Goal: Use online tool/utility: Utilize a website feature to perform a specific function

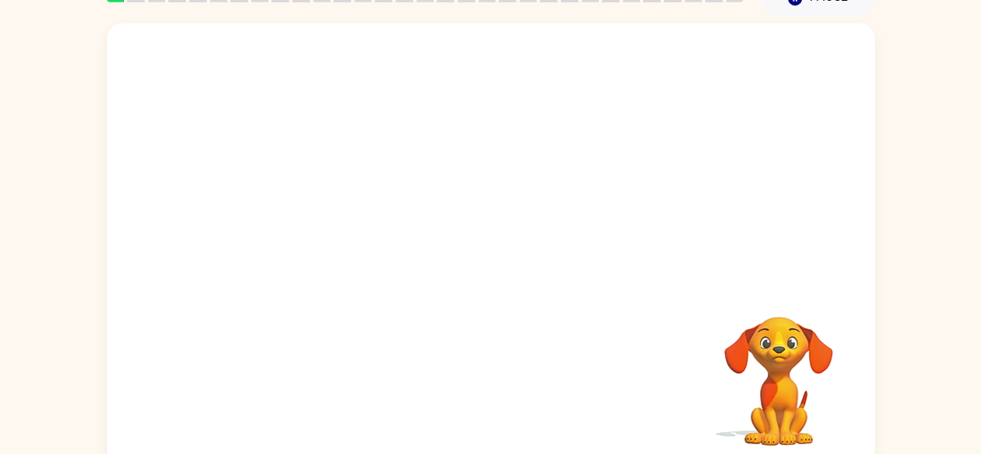
scroll to position [92, 0]
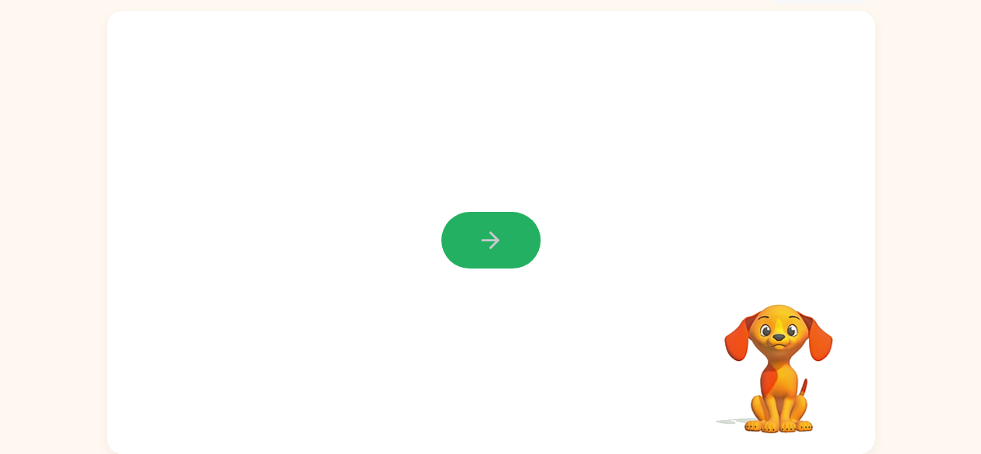
click at [479, 243] on icon "button" at bounding box center [490, 239] width 27 height 27
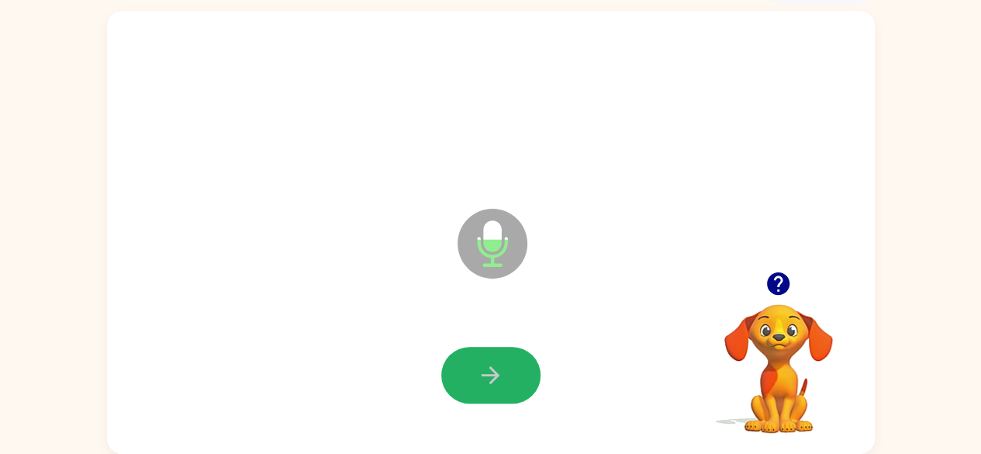
drag, startPoint x: 479, startPoint y: 373, endPoint x: 488, endPoint y: 382, distance: 12.1
click at [488, 382] on icon "button" at bounding box center [490, 374] width 27 height 27
click at [486, 375] on icon "button" at bounding box center [491, 375] width 18 height 18
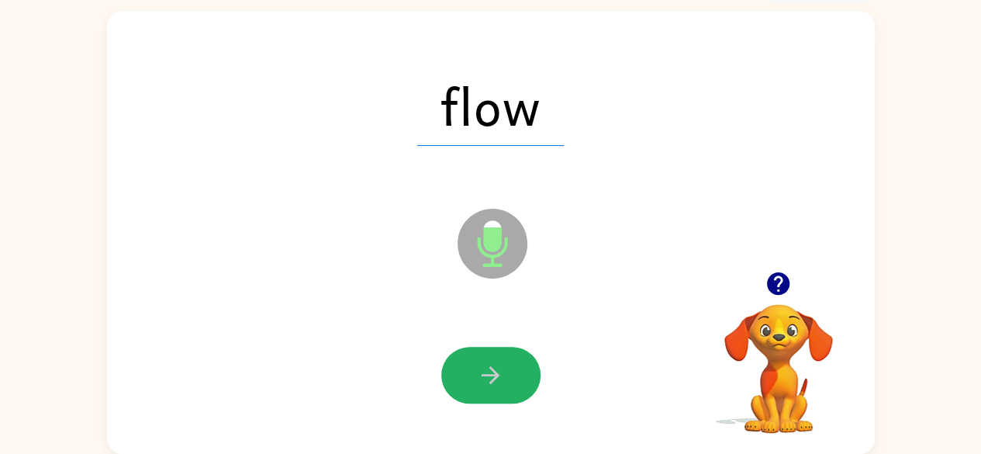
click at [486, 375] on icon "button" at bounding box center [491, 375] width 18 height 18
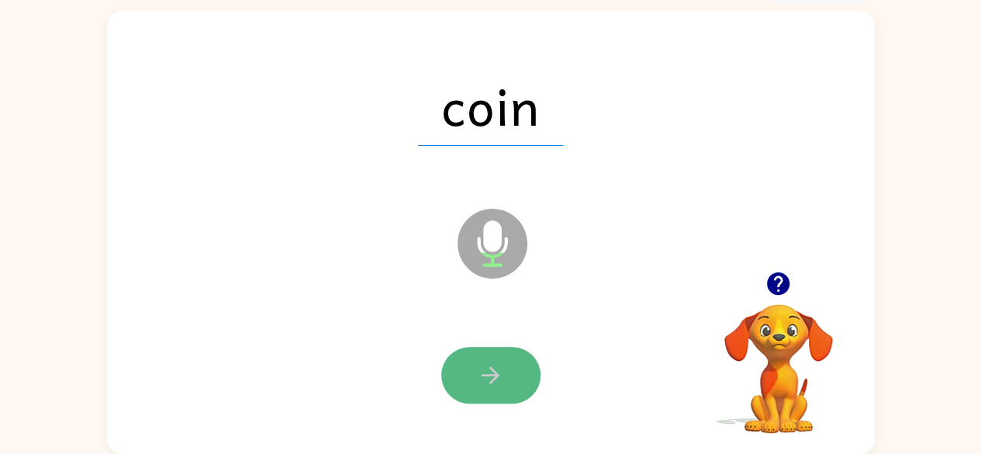
click at [471, 375] on button "button" at bounding box center [490, 375] width 99 height 57
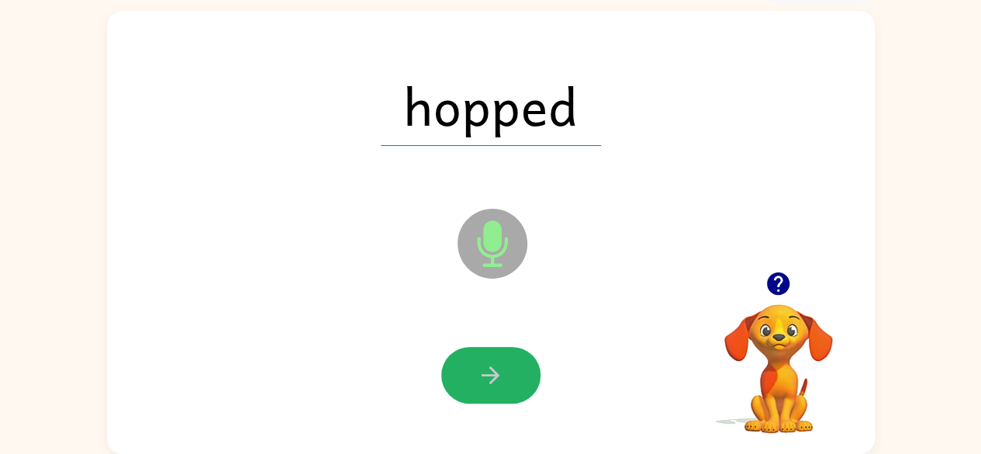
click at [468, 378] on button "button" at bounding box center [490, 375] width 99 height 57
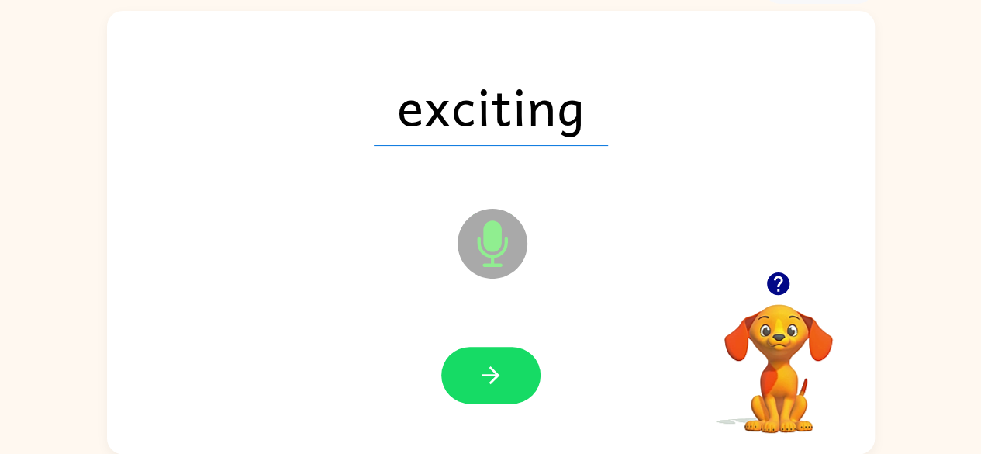
click at [464, 382] on button "button" at bounding box center [490, 375] width 99 height 57
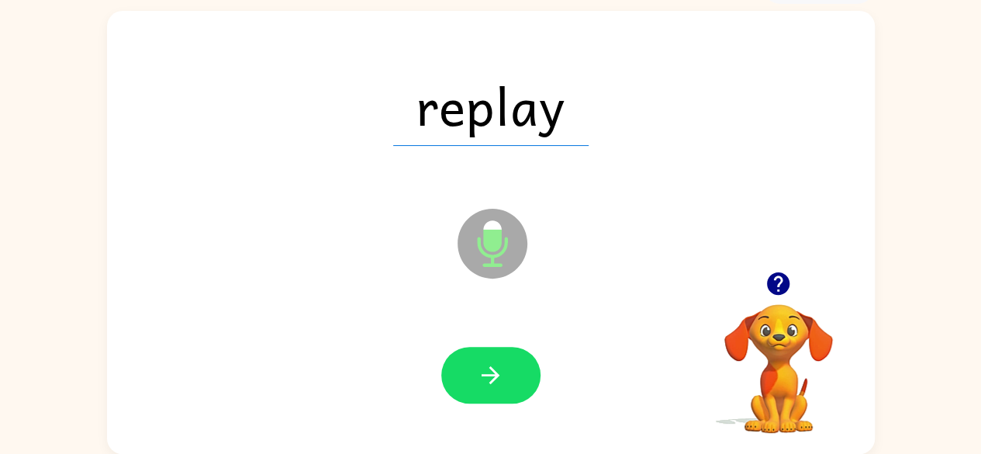
click at [475, 385] on button "button" at bounding box center [490, 375] width 99 height 57
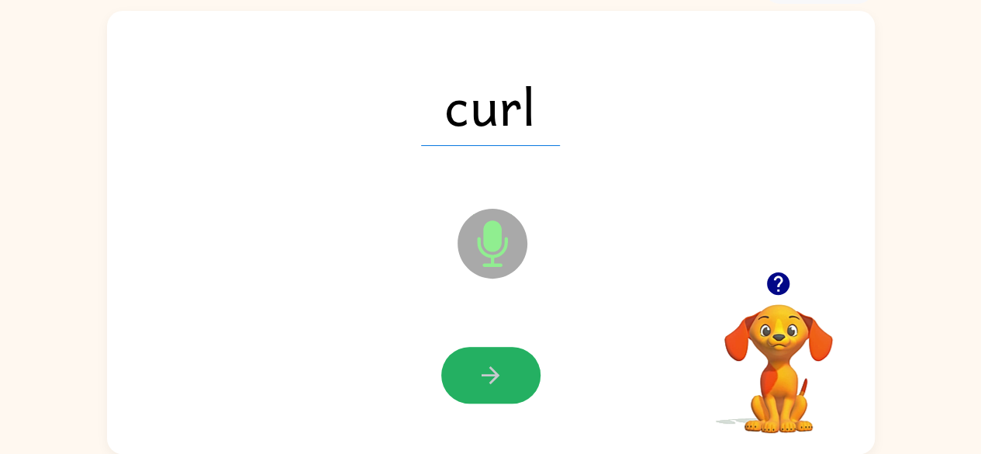
click at [475, 385] on button "button" at bounding box center [490, 375] width 99 height 57
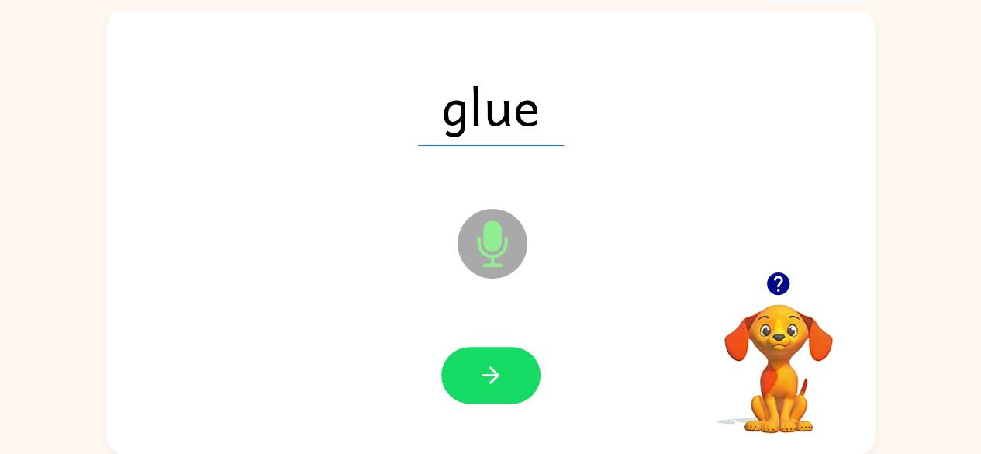
click at [475, 385] on button "button" at bounding box center [490, 375] width 99 height 57
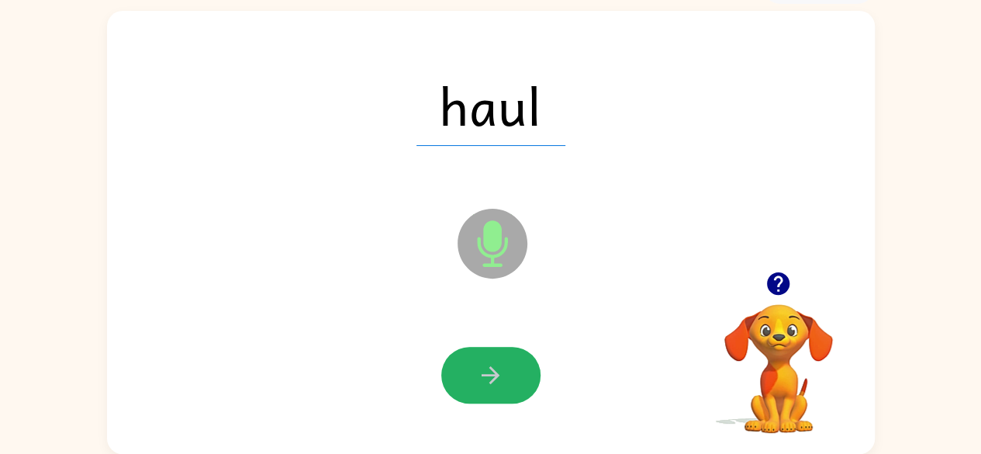
click at [475, 385] on button "button" at bounding box center [490, 375] width 99 height 57
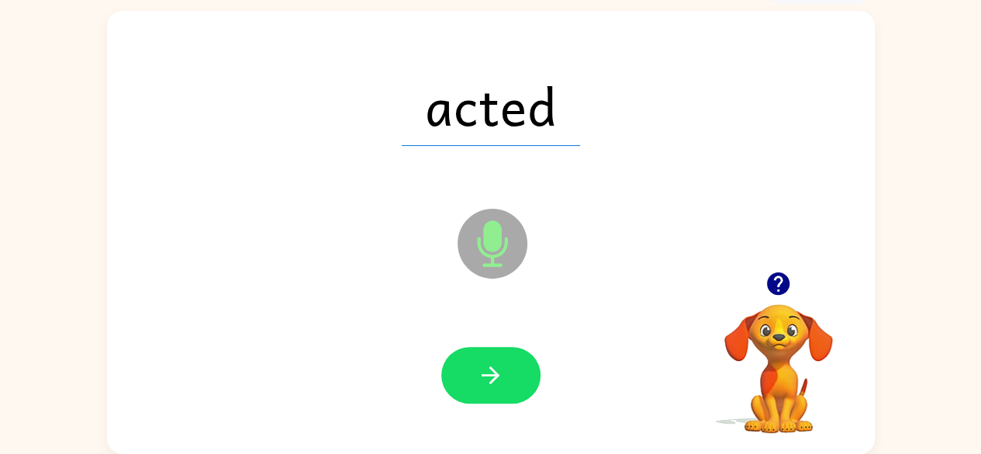
click at [475, 385] on button "button" at bounding box center [490, 375] width 99 height 57
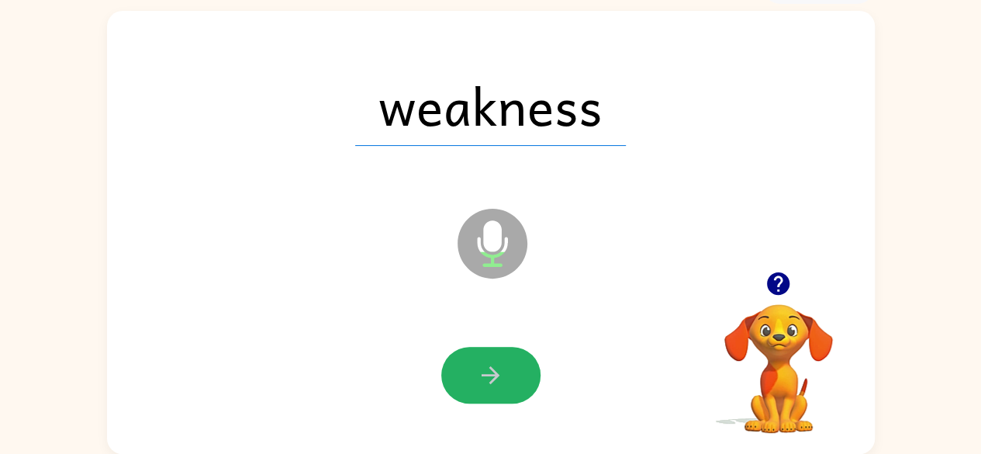
click at [475, 385] on button "button" at bounding box center [490, 375] width 99 height 57
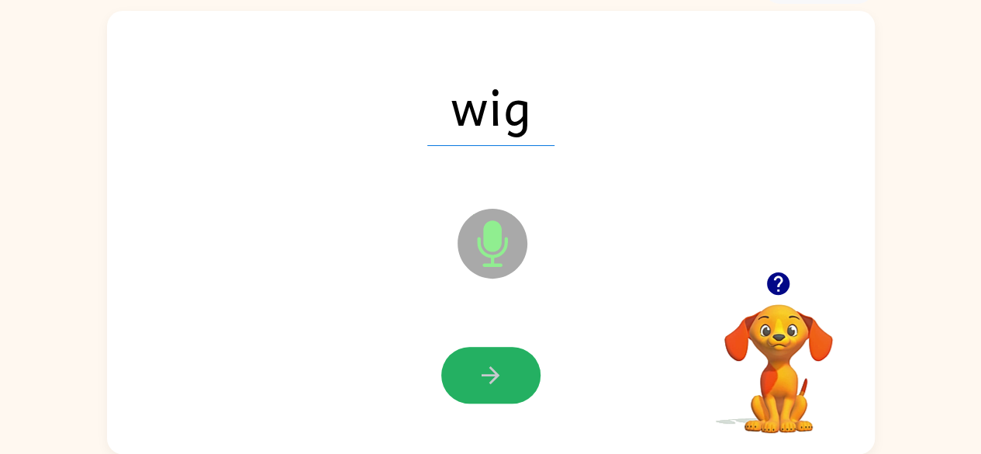
click at [475, 388] on button "button" at bounding box center [490, 375] width 99 height 57
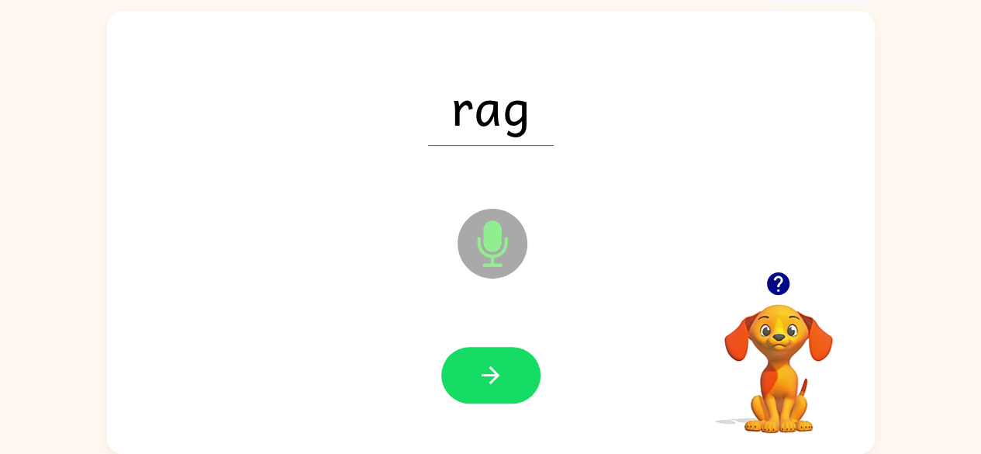
click at [478, 384] on icon "button" at bounding box center [490, 374] width 27 height 27
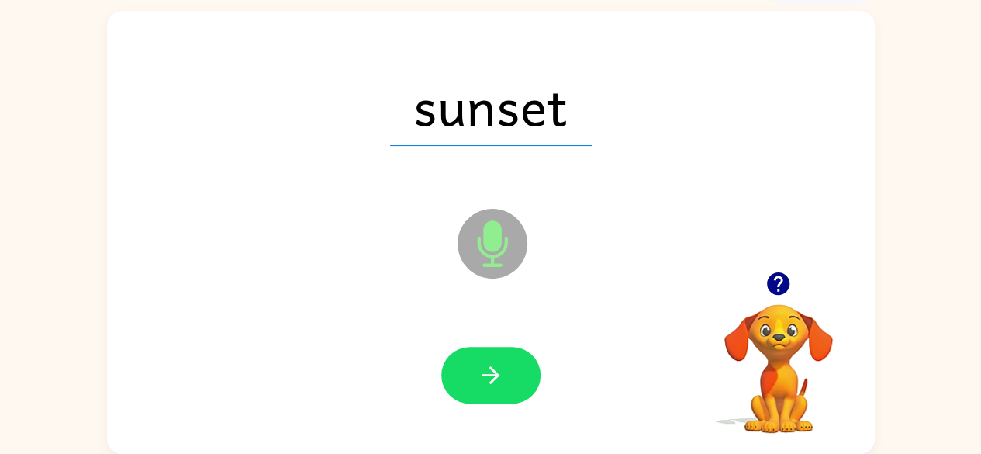
click at [485, 380] on icon "button" at bounding box center [490, 374] width 27 height 27
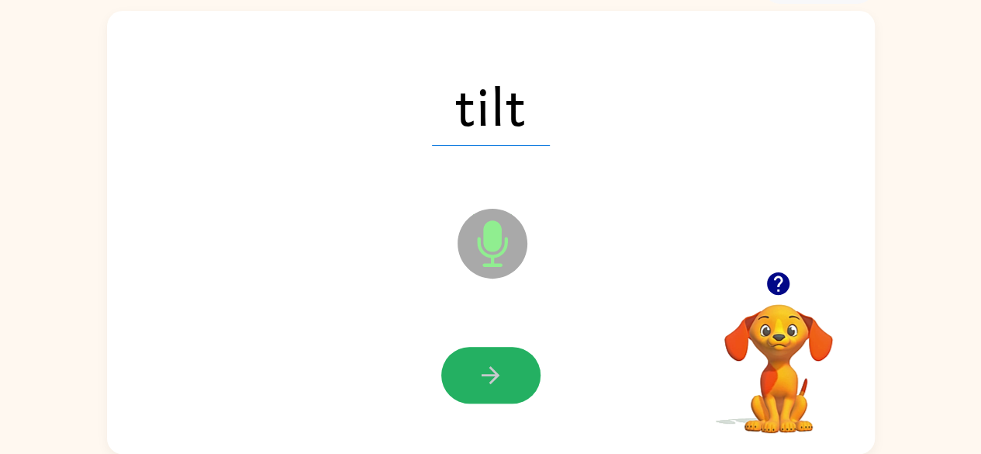
click at [484, 382] on icon "button" at bounding box center [490, 374] width 27 height 27
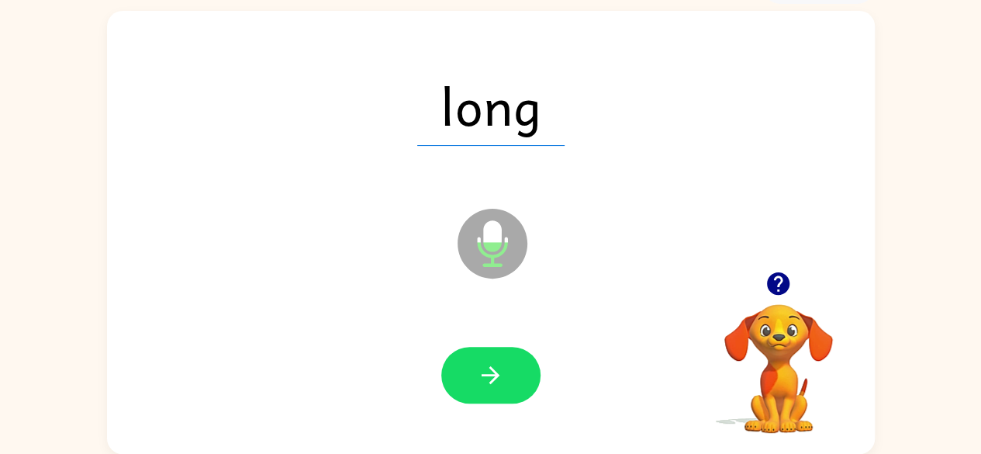
click at [484, 382] on icon "button" at bounding box center [490, 374] width 27 height 27
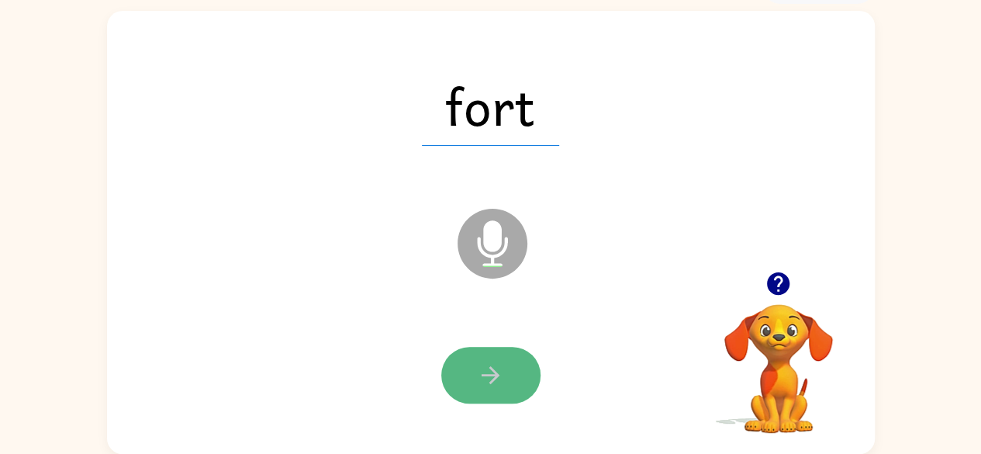
click at [487, 383] on icon "button" at bounding box center [490, 374] width 27 height 27
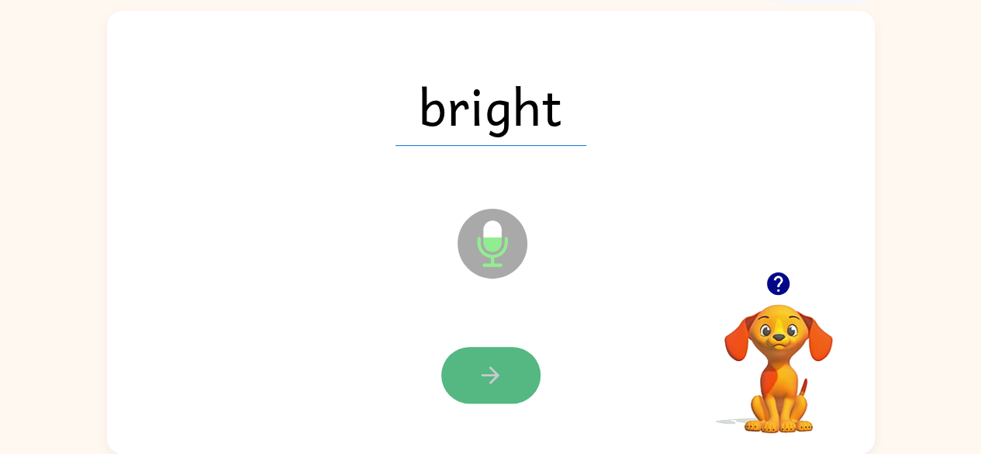
click at [484, 388] on button "button" at bounding box center [490, 375] width 99 height 57
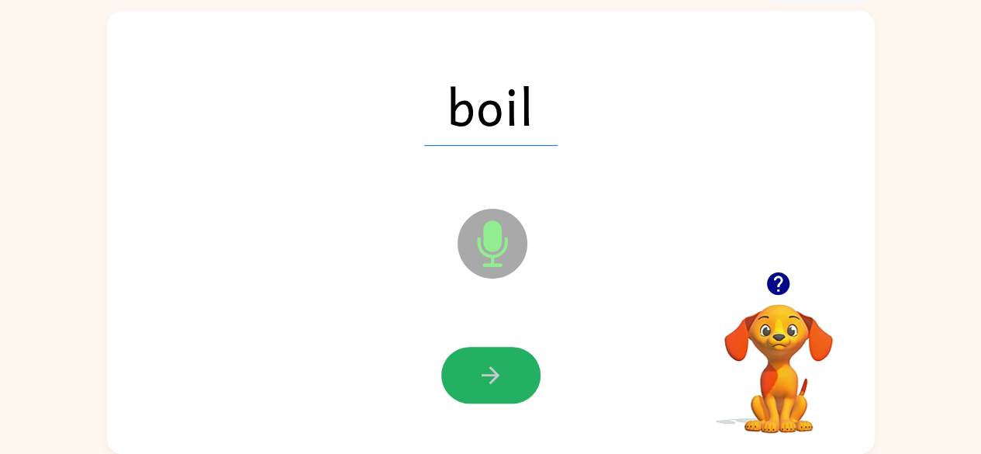
click at [487, 379] on icon "button" at bounding box center [490, 374] width 27 height 27
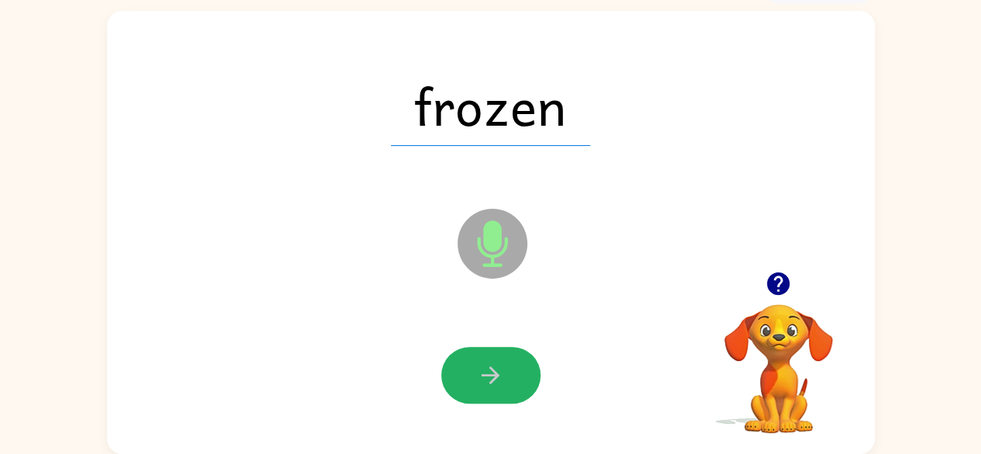
click at [487, 379] on icon "button" at bounding box center [490, 374] width 27 height 27
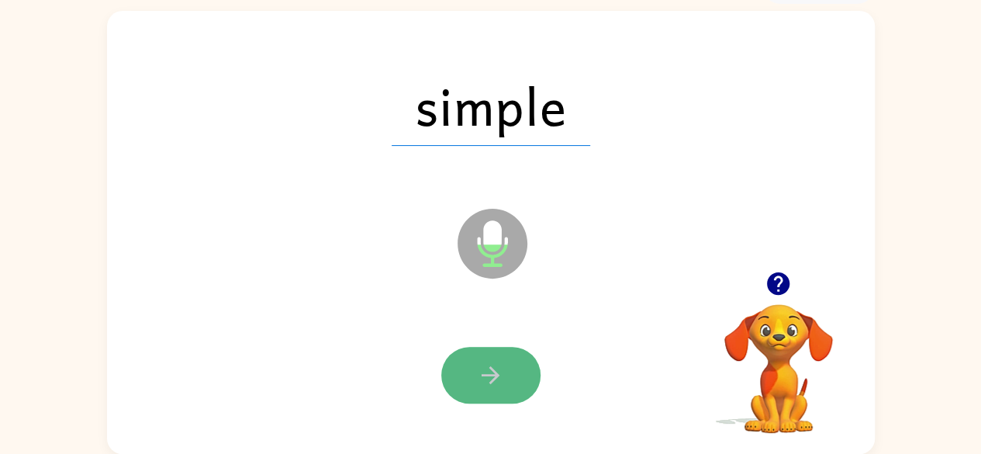
click at [478, 374] on icon "button" at bounding box center [490, 374] width 27 height 27
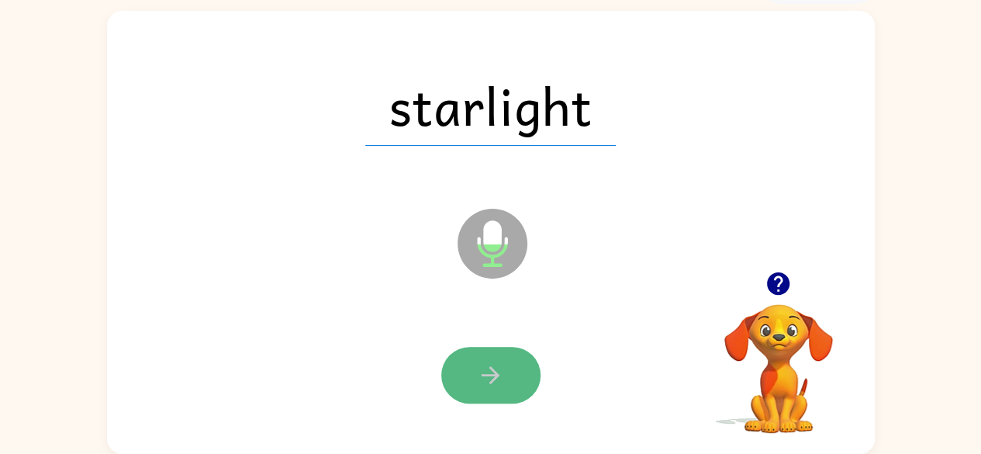
click at [472, 377] on button "button" at bounding box center [490, 375] width 99 height 57
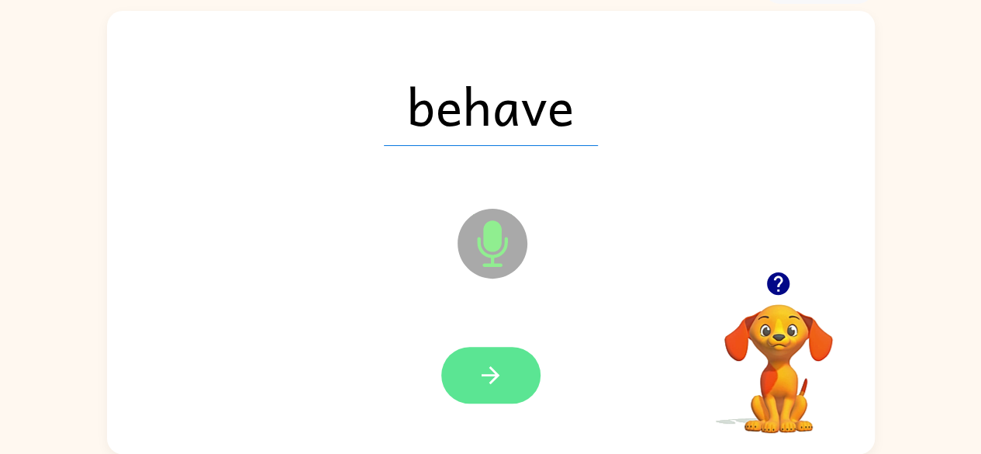
click at [471, 379] on button "button" at bounding box center [490, 375] width 99 height 57
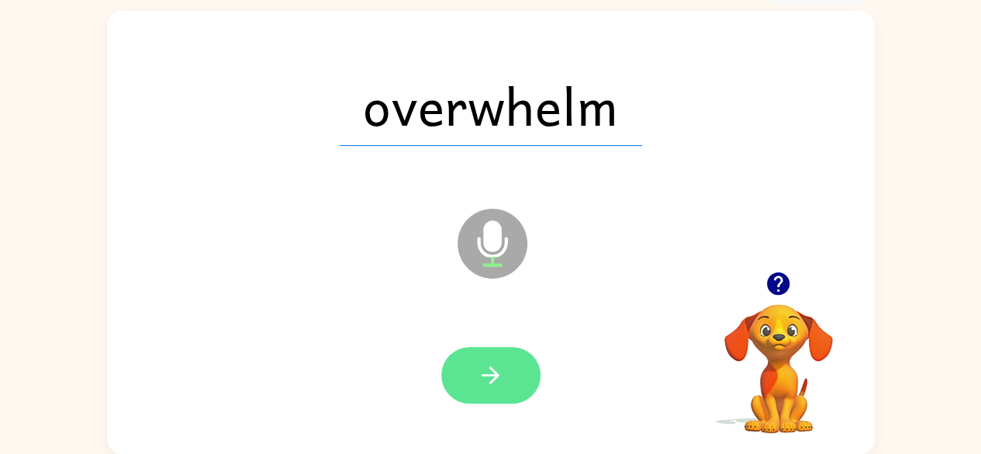
click at [467, 365] on button "button" at bounding box center [490, 375] width 99 height 57
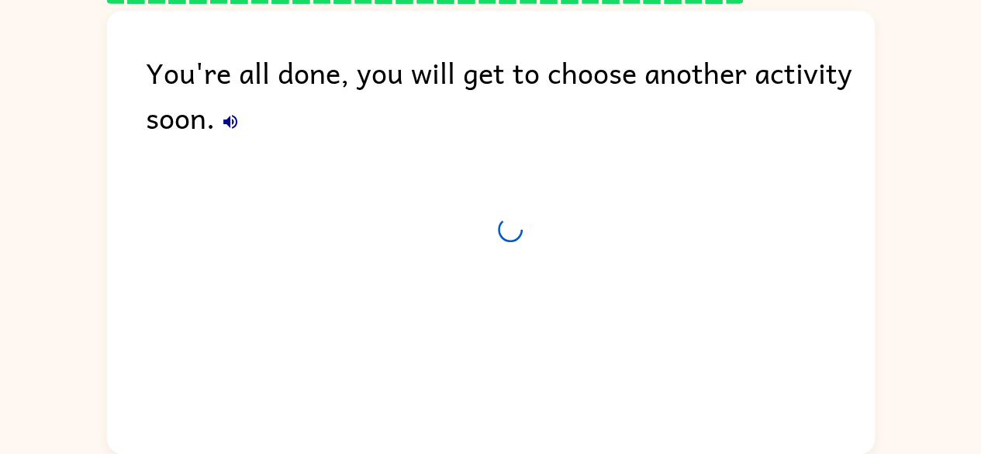
scroll to position [64, 0]
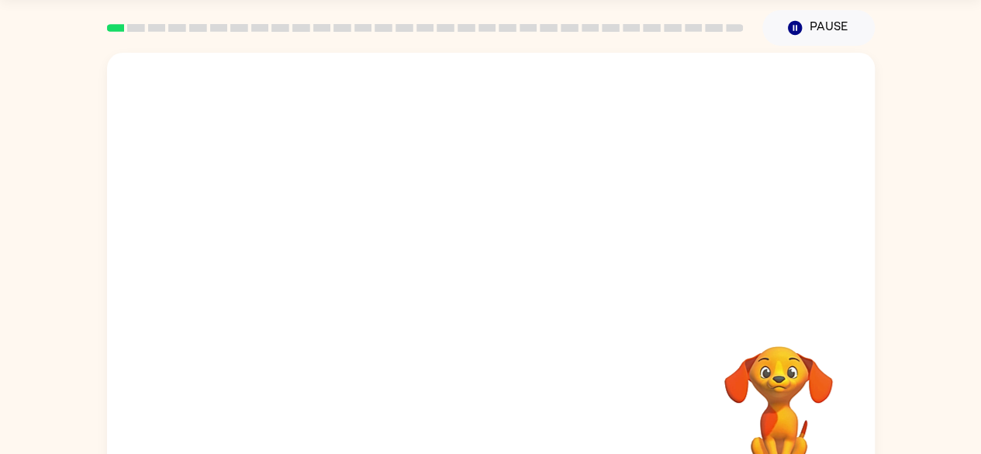
scroll to position [92, 0]
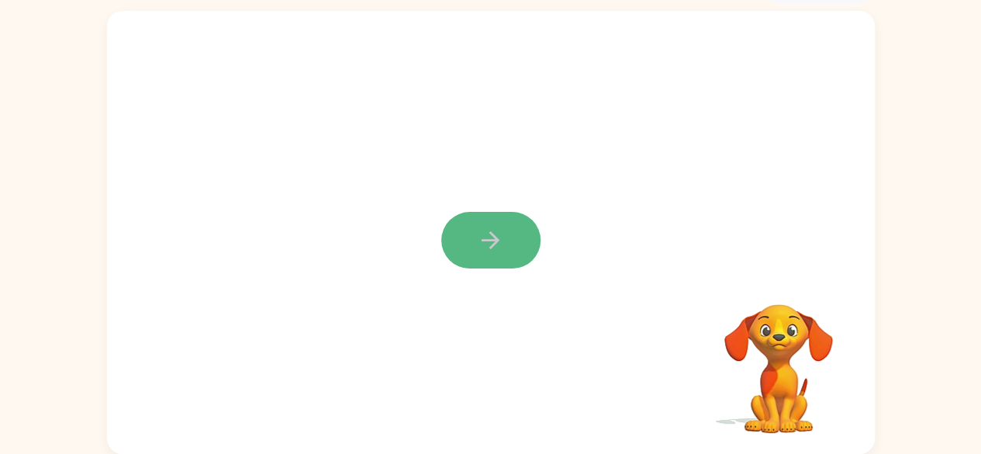
click at [496, 257] on button "button" at bounding box center [490, 240] width 99 height 57
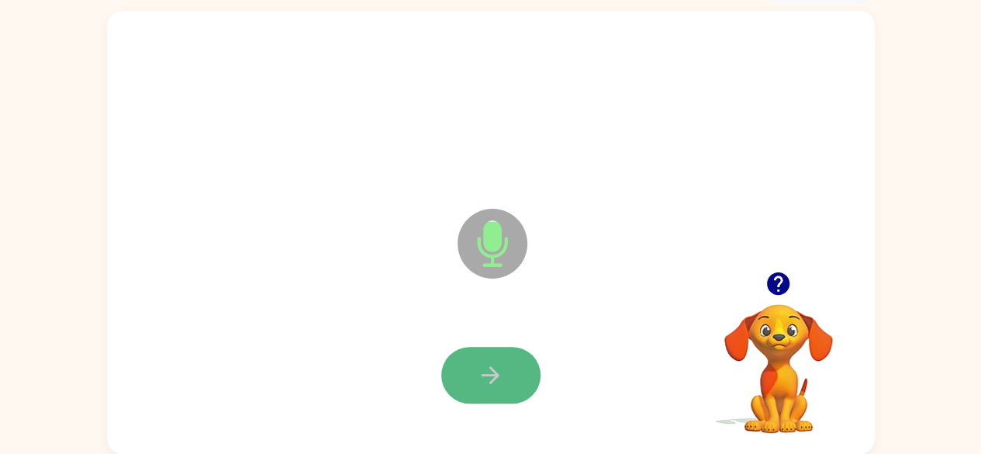
click at [486, 390] on button "button" at bounding box center [490, 375] width 99 height 57
click at [482, 375] on icon "button" at bounding box center [491, 375] width 18 height 18
click at [493, 363] on icon "button" at bounding box center [490, 374] width 27 height 27
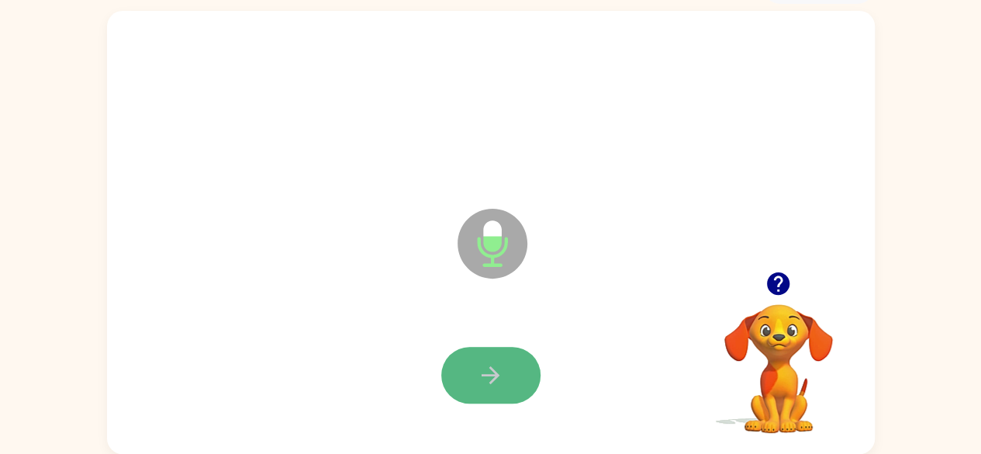
click at [493, 375] on icon "button" at bounding box center [491, 375] width 18 height 18
click at [492, 373] on icon "button" at bounding box center [490, 374] width 27 height 27
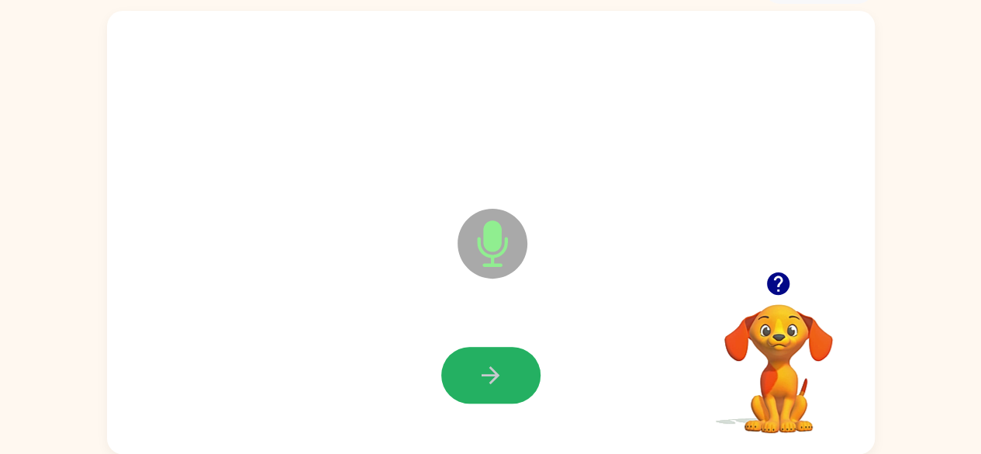
click at [492, 371] on icon "button" at bounding box center [490, 374] width 27 height 27
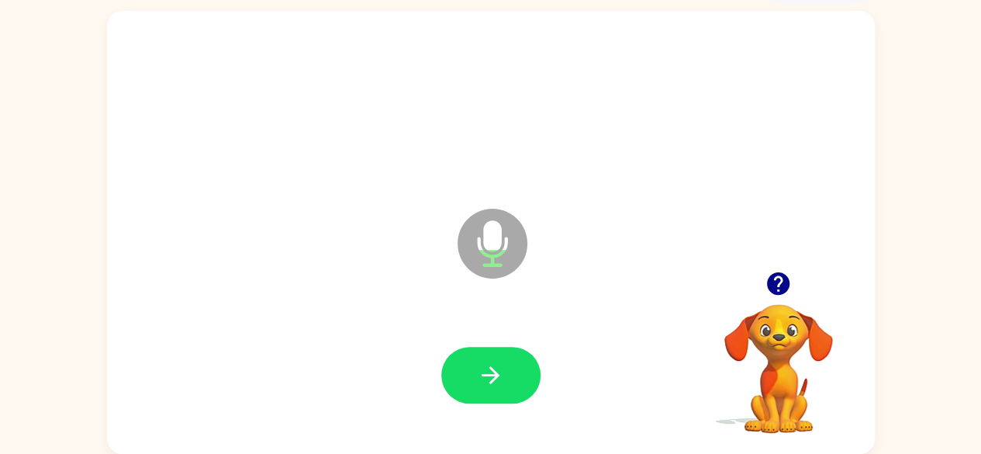
click at [492, 371] on icon "button" at bounding box center [490, 374] width 27 height 27
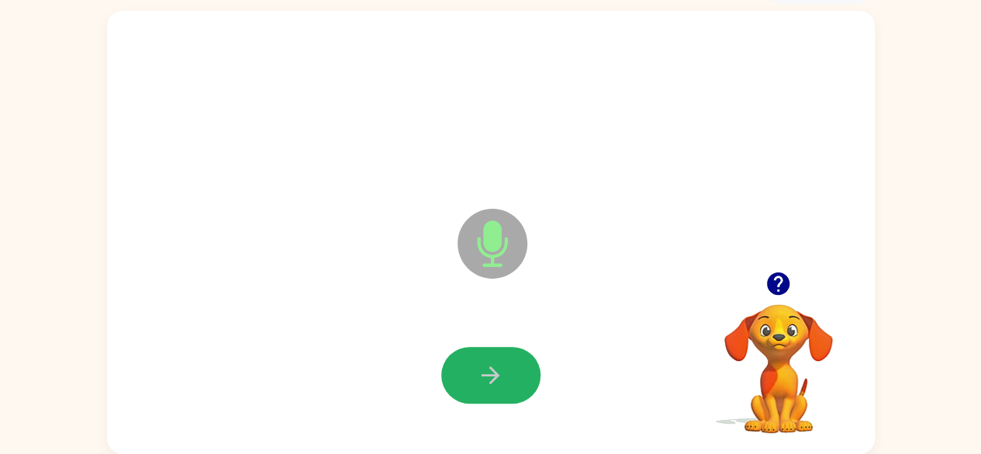
click at [506, 380] on button "button" at bounding box center [490, 375] width 99 height 57
click at [492, 385] on icon "button" at bounding box center [490, 374] width 27 height 27
click at [482, 371] on icon "button" at bounding box center [490, 374] width 27 height 27
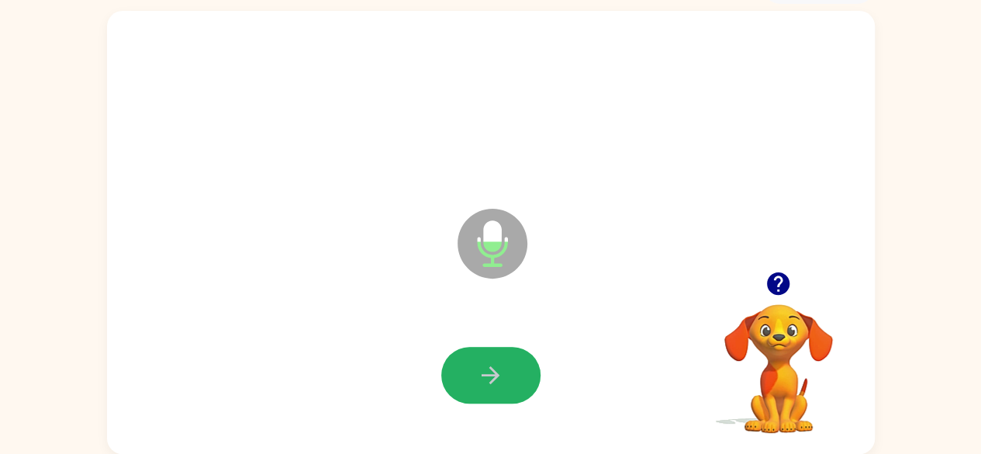
click at [485, 370] on icon "button" at bounding box center [490, 374] width 27 height 27
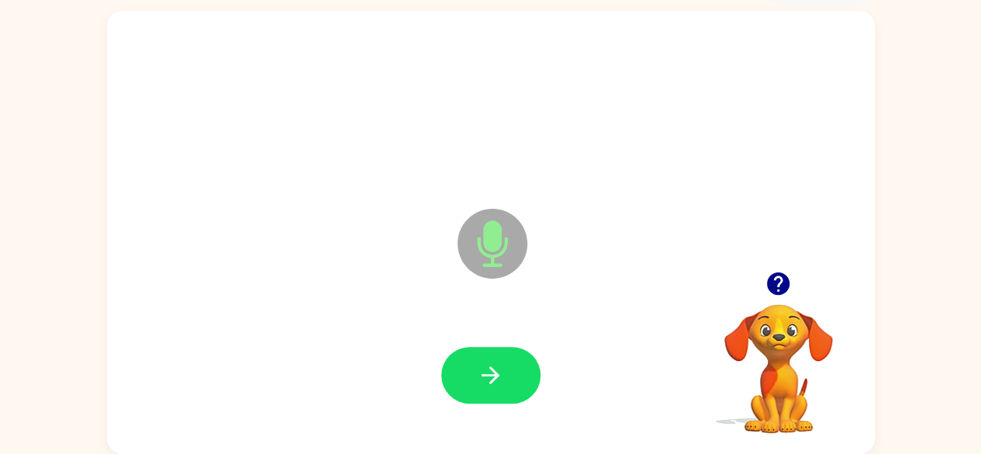
click at [485, 370] on icon "button" at bounding box center [490, 374] width 27 height 27
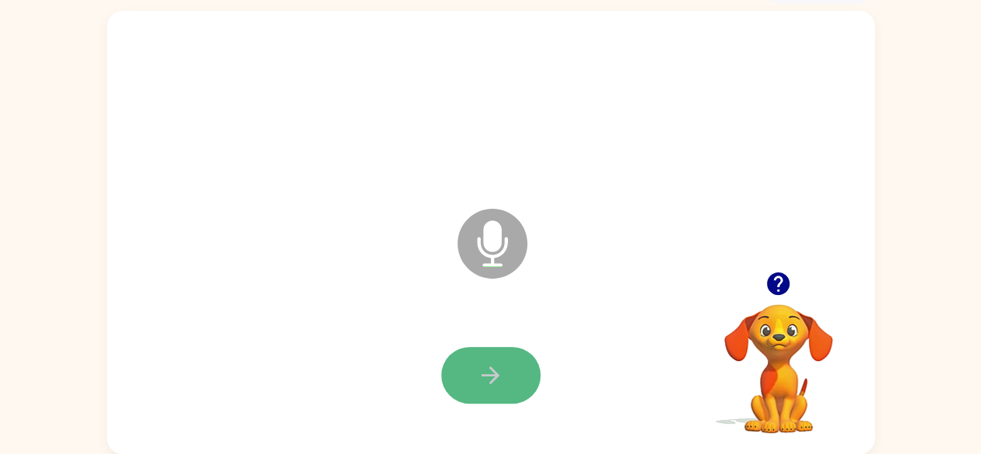
click at [490, 389] on button "button" at bounding box center [490, 375] width 99 height 57
click at [493, 392] on button "button" at bounding box center [490, 375] width 99 height 57
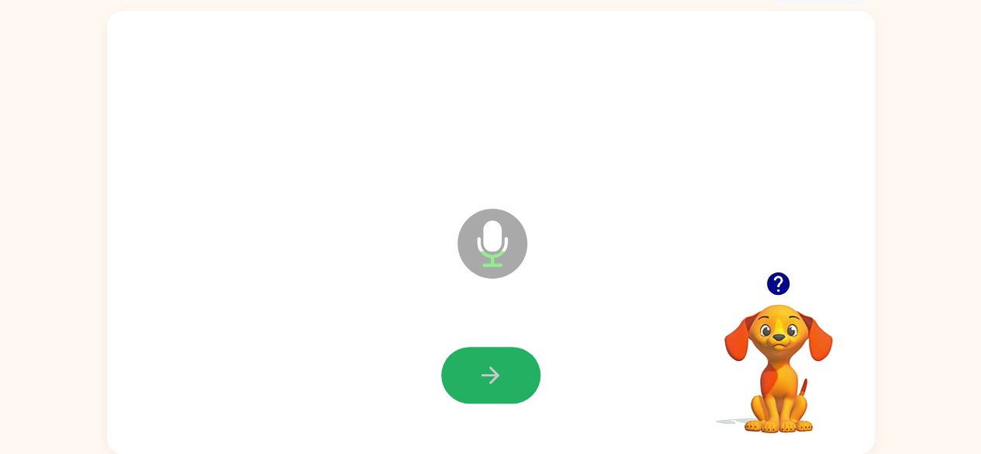
click at [493, 359] on button "button" at bounding box center [490, 375] width 99 height 57
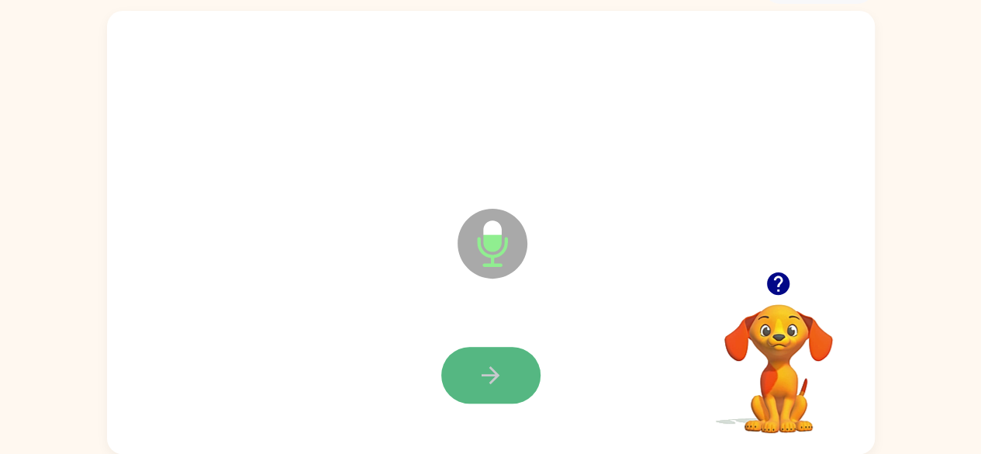
click at [516, 354] on button "button" at bounding box center [490, 375] width 99 height 57
click at [509, 373] on button "button" at bounding box center [490, 375] width 99 height 57
click at [525, 368] on button "button" at bounding box center [490, 375] width 99 height 57
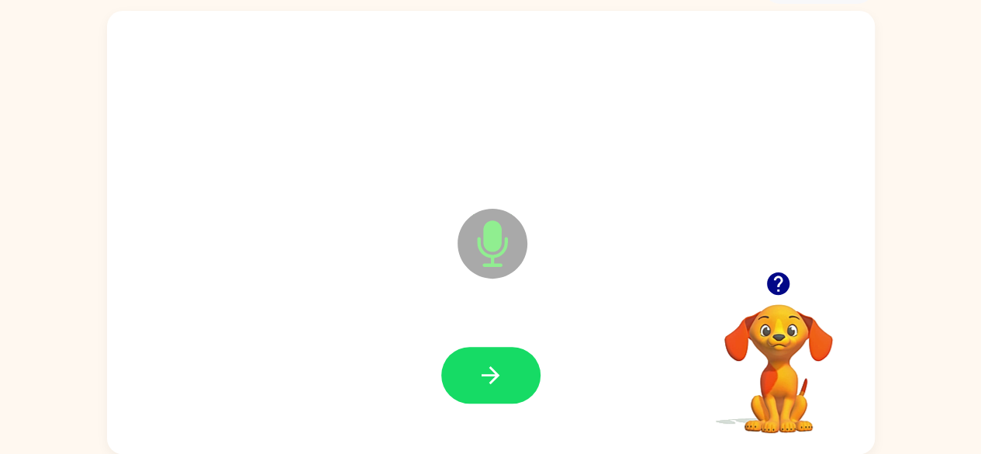
click at [514, 391] on button "button" at bounding box center [490, 375] width 99 height 57
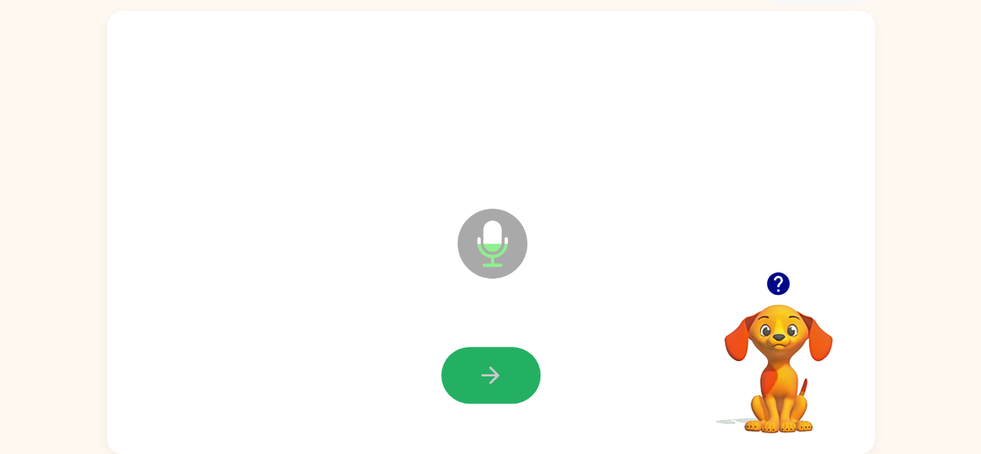
click at [493, 364] on icon "button" at bounding box center [490, 374] width 27 height 27
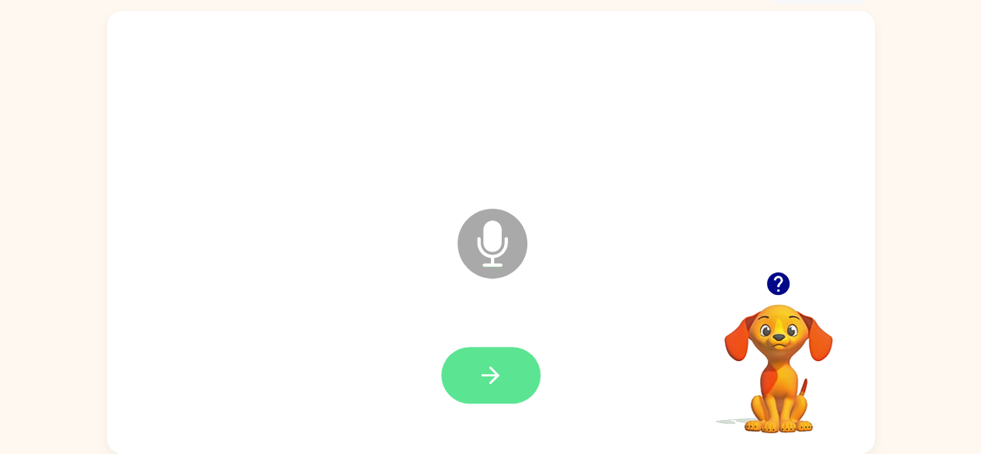
click at [495, 368] on icon "button" at bounding box center [490, 374] width 27 height 27
click at [498, 381] on icon "button" at bounding box center [490, 374] width 27 height 27
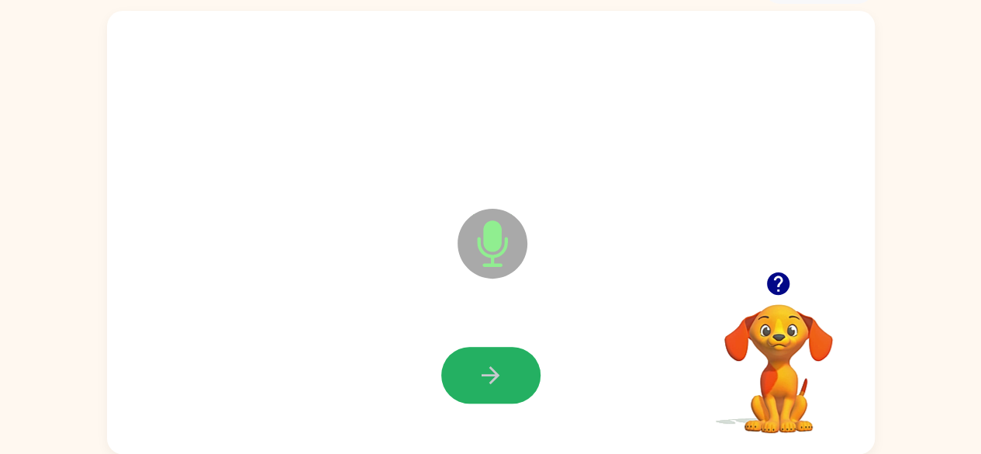
click at [498, 381] on icon "button" at bounding box center [490, 374] width 27 height 27
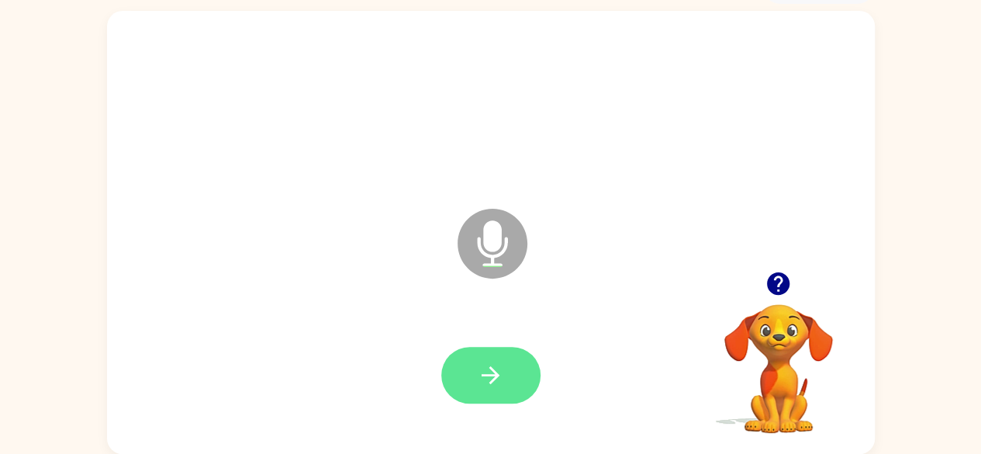
click at [499, 387] on icon "button" at bounding box center [490, 374] width 27 height 27
click at [479, 364] on icon "button" at bounding box center [490, 374] width 27 height 27
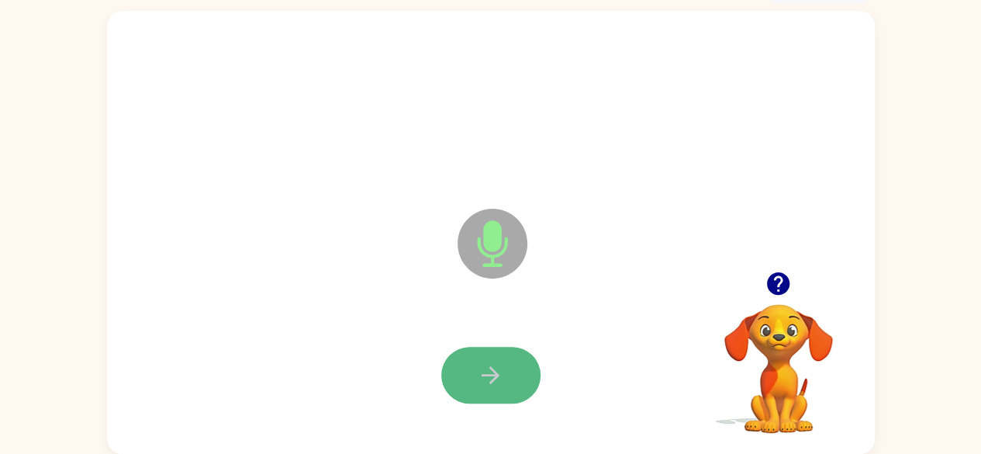
click at [481, 365] on icon "button" at bounding box center [490, 374] width 27 height 27
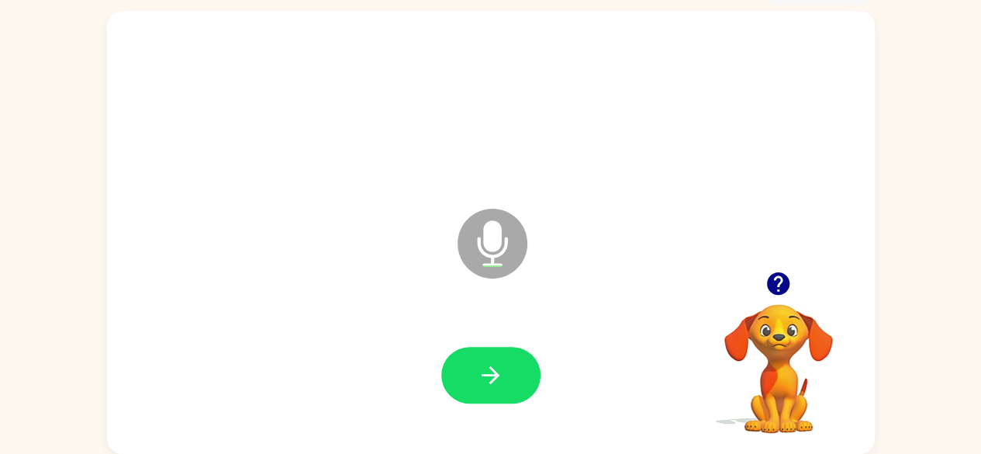
click at [481, 365] on icon "button" at bounding box center [490, 374] width 27 height 27
click at [482, 365] on icon "button" at bounding box center [490, 374] width 27 height 27
click at [482, 366] on icon "button" at bounding box center [490, 374] width 27 height 27
click at [490, 387] on icon "button" at bounding box center [490, 374] width 27 height 27
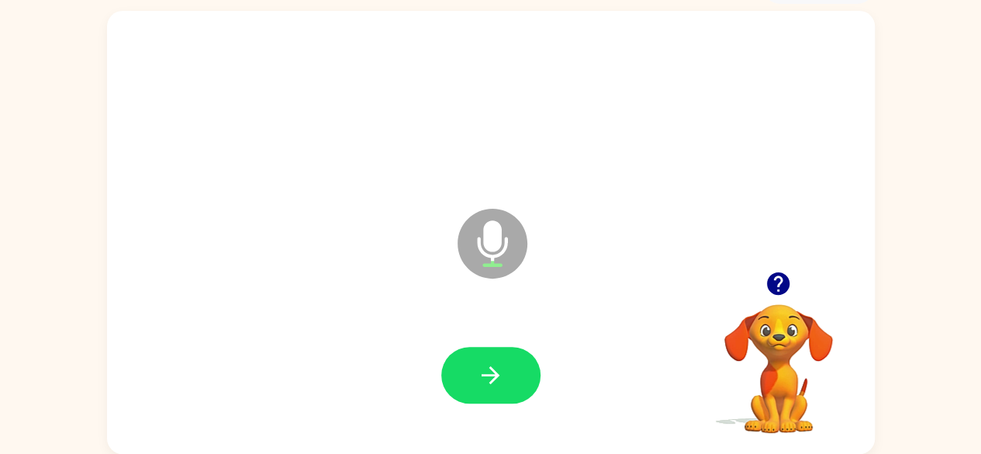
drag, startPoint x: 490, startPoint y: 387, endPoint x: 493, endPoint y: 395, distance: 8.4
click at [493, 395] on button "button" at bounding box center [490, 375] width 99 height 57
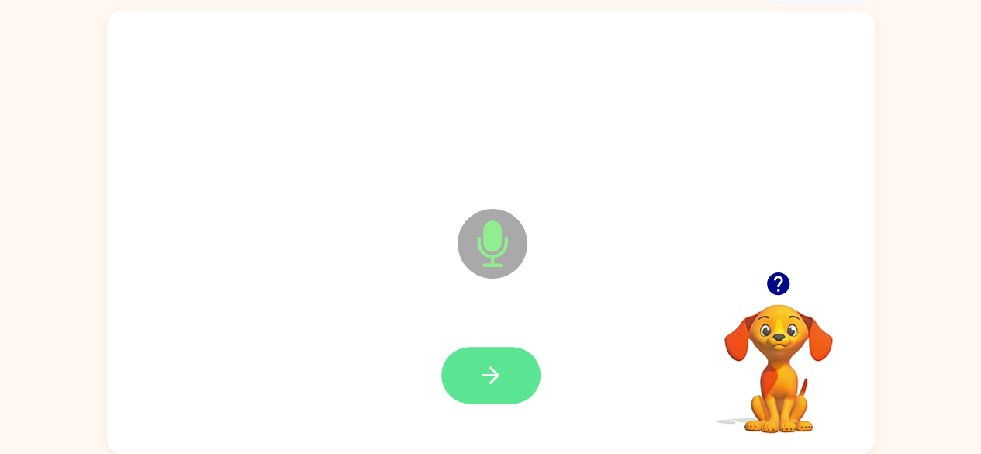
click at [495, 382] on icon "button" at bounding box center [490, 374] width 27 height 27
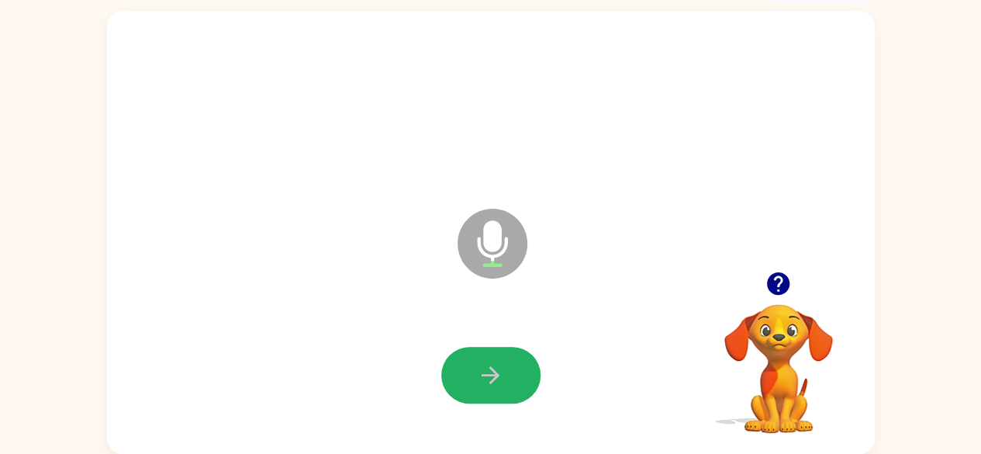
click at [506, 377] on button "button" at bounding box center [490, 375] width 99 height 57
click at [509, 375] on button "button" at bounding box center [490, 375] width 99 height 57
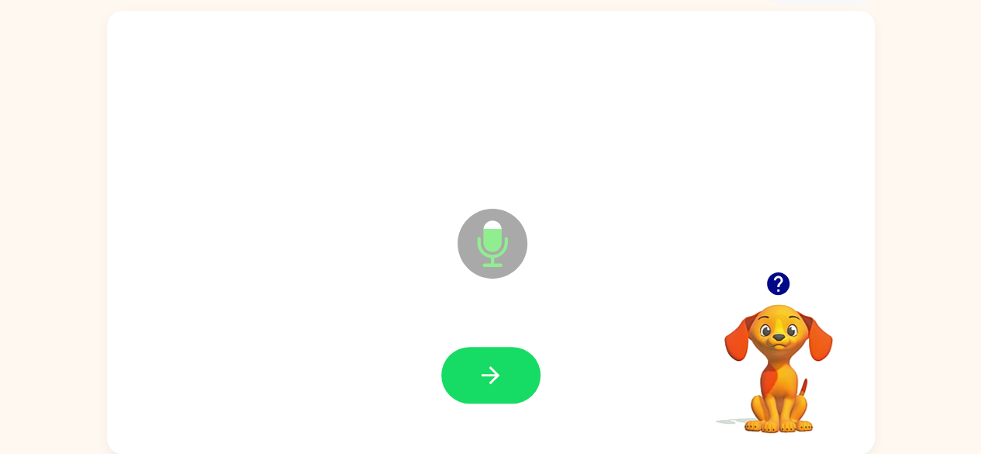
click at [495, 354] on button "button" at bounding box center [490, 375] width 99 height 57
click at [502, 371] on icon "button" at bounding box center [490, 374] width 27 height 27
click at [513, 373] on button "button" at bounding box center [490, 375] width 99 height 57
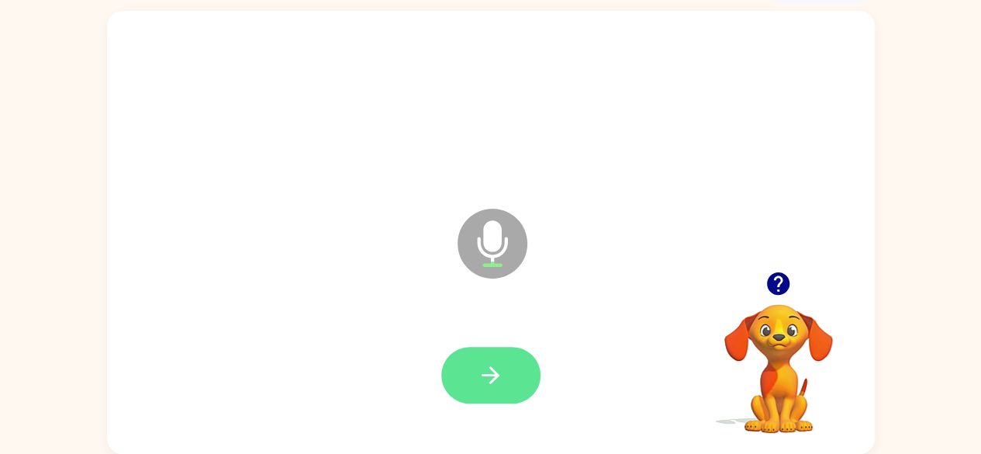
click at [517, 368] on button "button" at bounding box center [490, 375] width 99 height 57
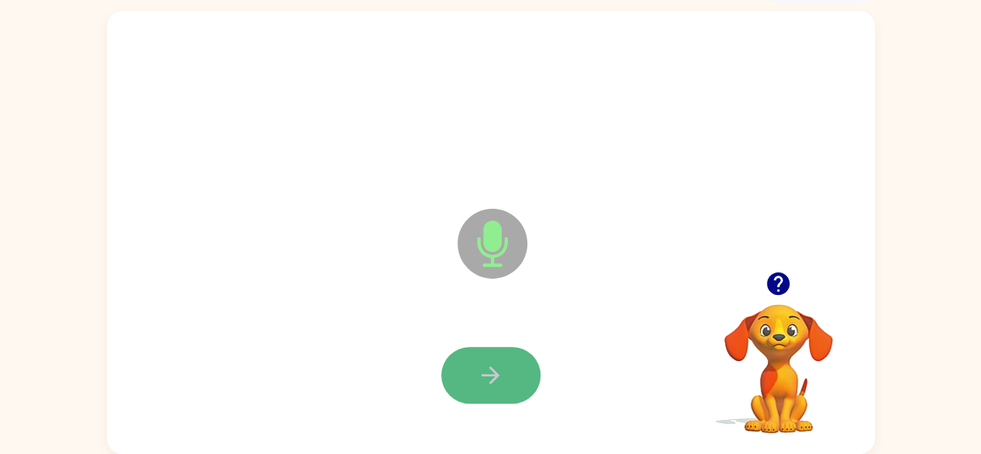
click at [507, 377] on button "button" at bounding box center [490, 375] width 99 height 57
click at [493, 380] on icon "button" at bounding box center [491, 375] width 18 height 18
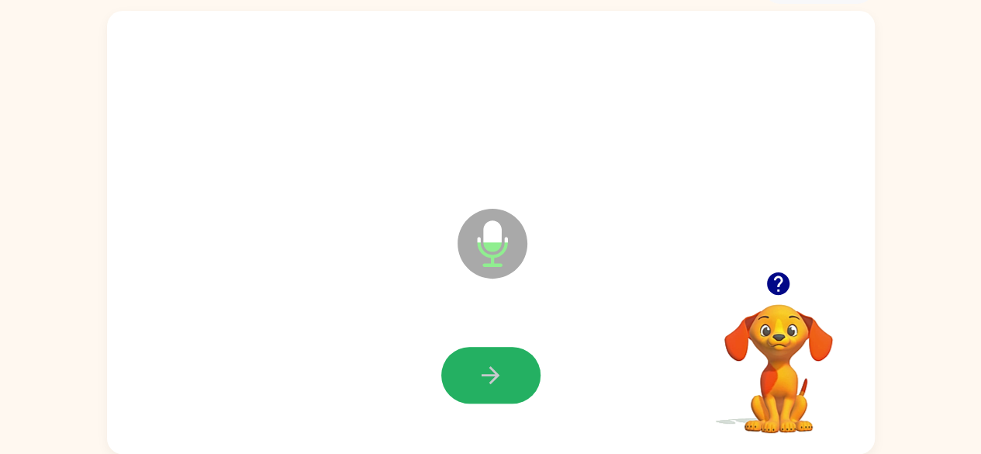
click at [482, 375] on icon "button" at bounding box center [491, 375] width 18 height 18
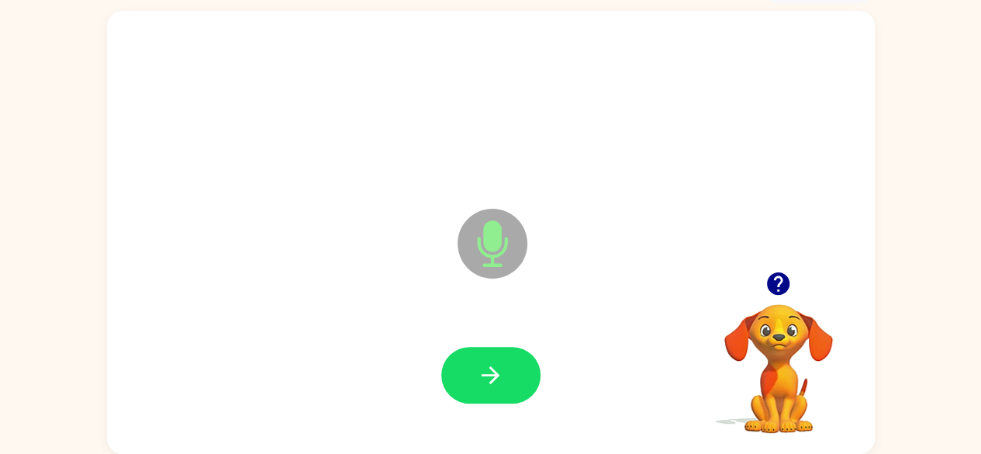
click at [482, 377] on icon "button" at bounding box center [490, 374] width 27 height 27
click at [510, 387] on button "button" at bounding box center [490, 375] width 99 height 57
click at [521, 373] on button "button" at bounding box center [490, 375] width 99 height 57
click at [503, 381] on icon "button" at bounding box center [490, 374] width 27 height 27
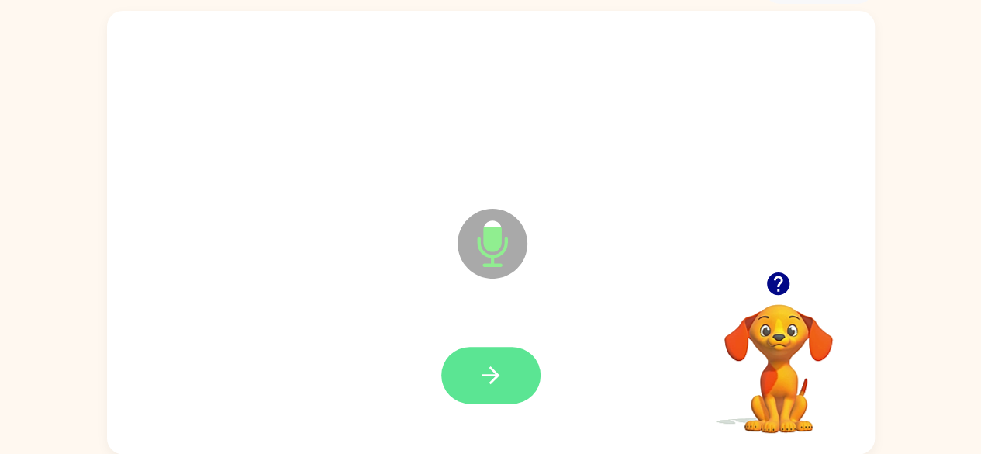
click at [506, 368] on button "button" at bounding box center [490, 375] width 99 height 57
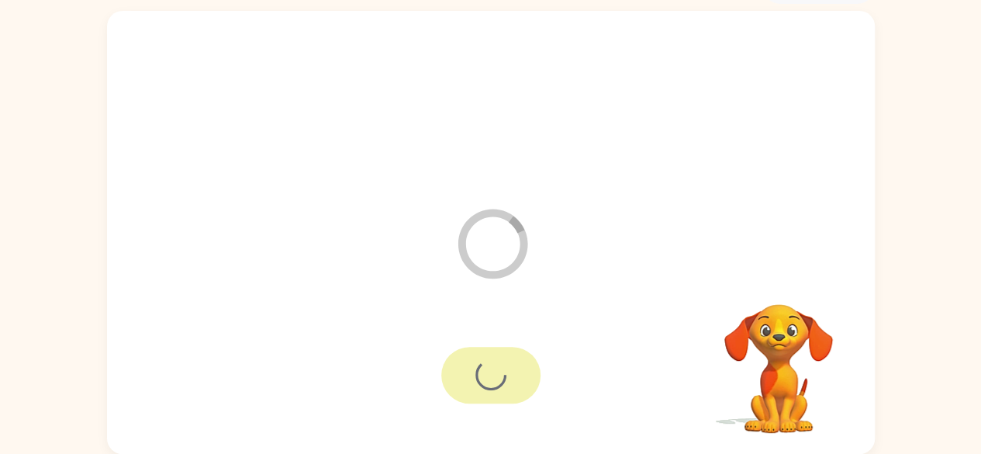
scroll to position [64, 0]
